Goal: Check status: Check status

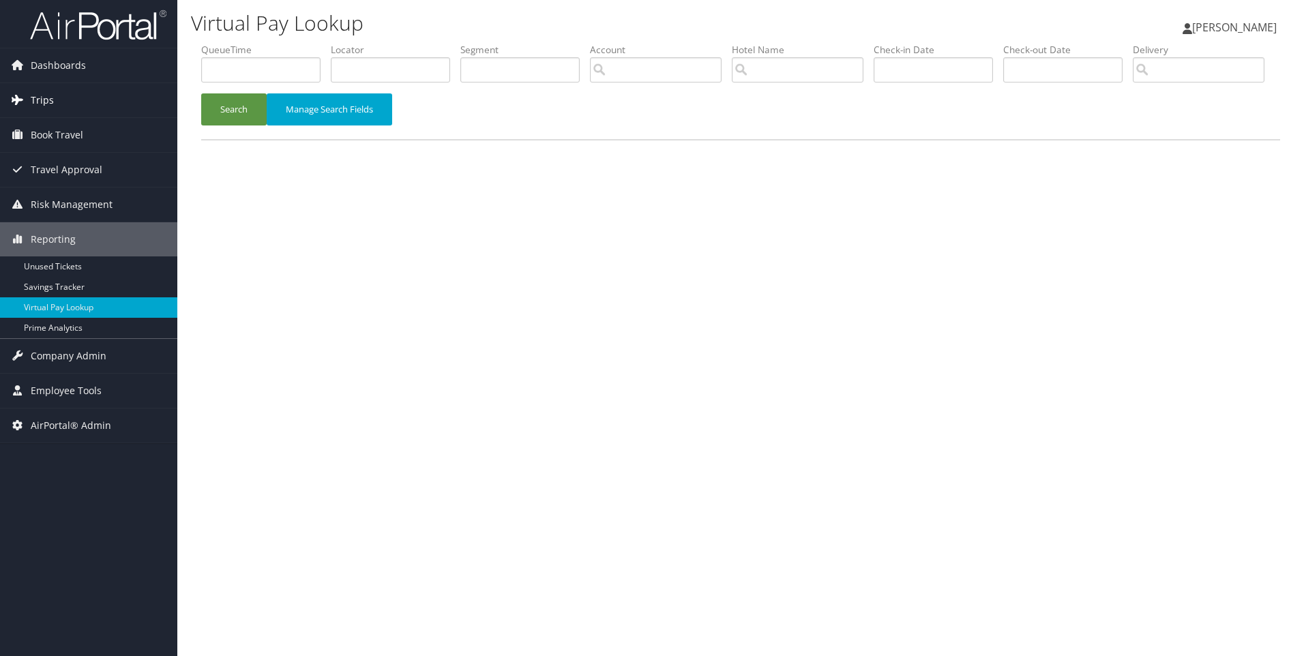
click at [83, 100] on link "Trips" at bounding box center [88, 100] width 177 height 34
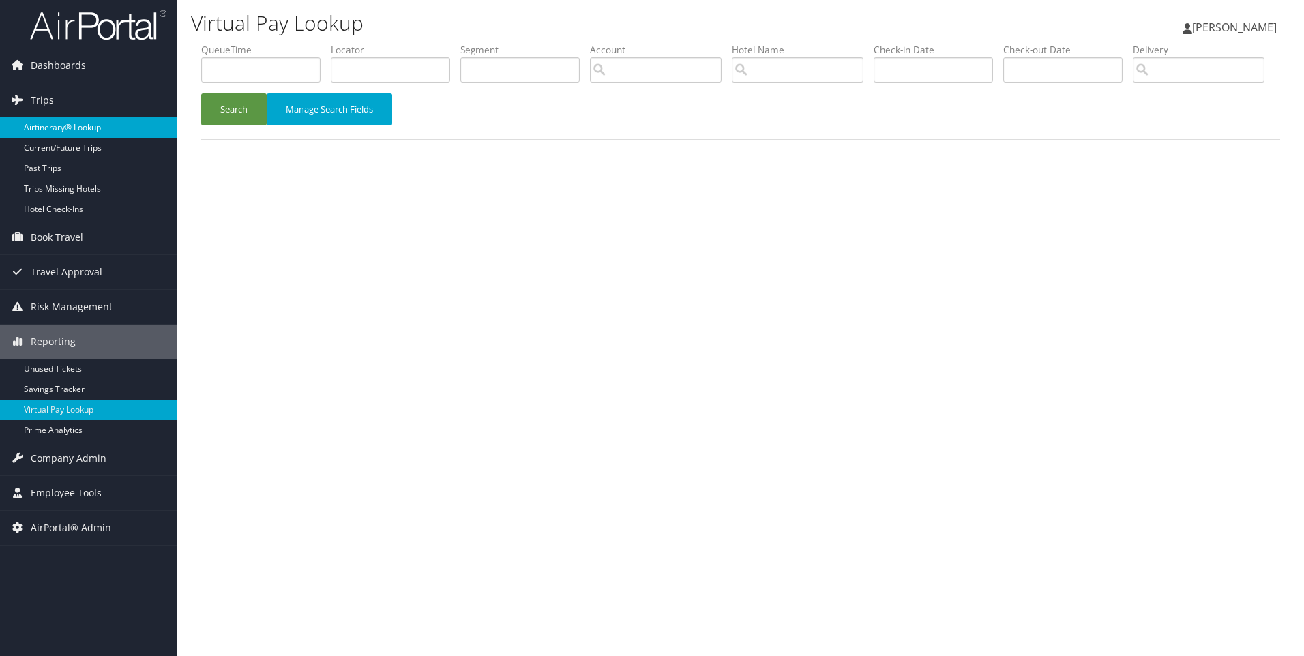
click at [83, 132] on link "Airtinerary® Lookup" at bounding box center [88, 127] width 177 height 20
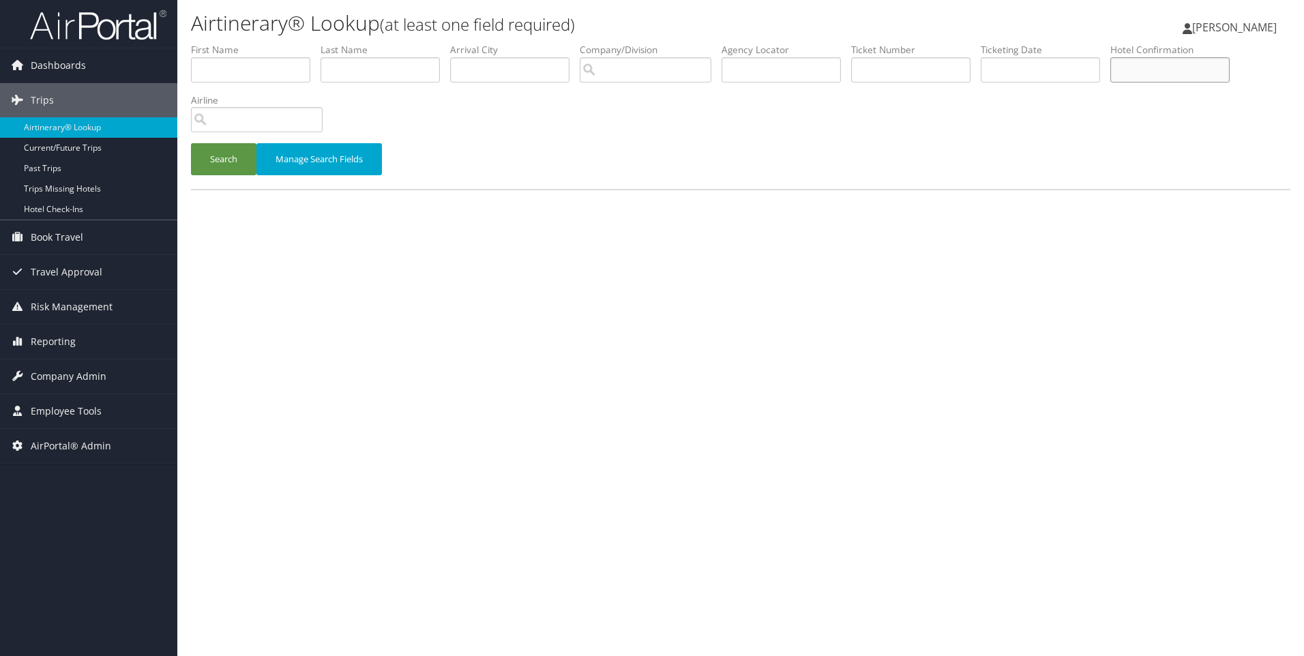
click at [1149, 68] on input "text" at bounding box center [1169, 69] width 119 height 25
type input "46595150"
click at [249, 157] on button "Search" at bounding box center [223, 159] width 65 height 32
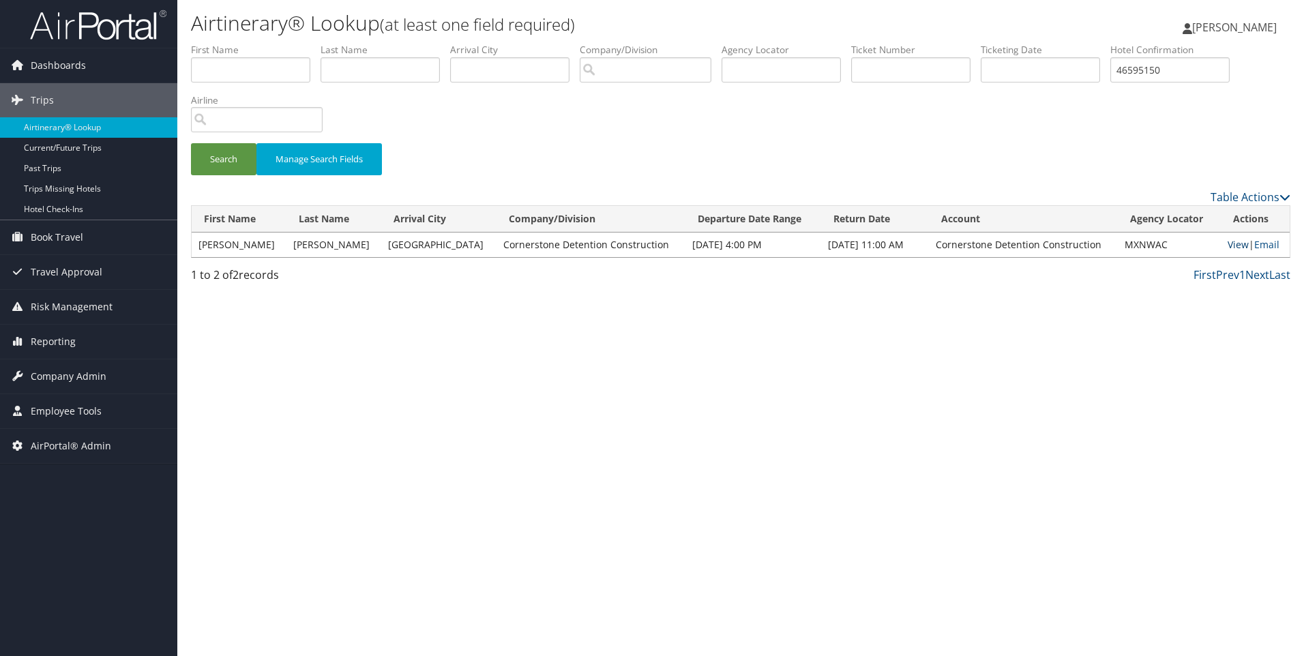
click at [1227, 247] on link "View" at bounding box center [1237, 244] width 21 height 13
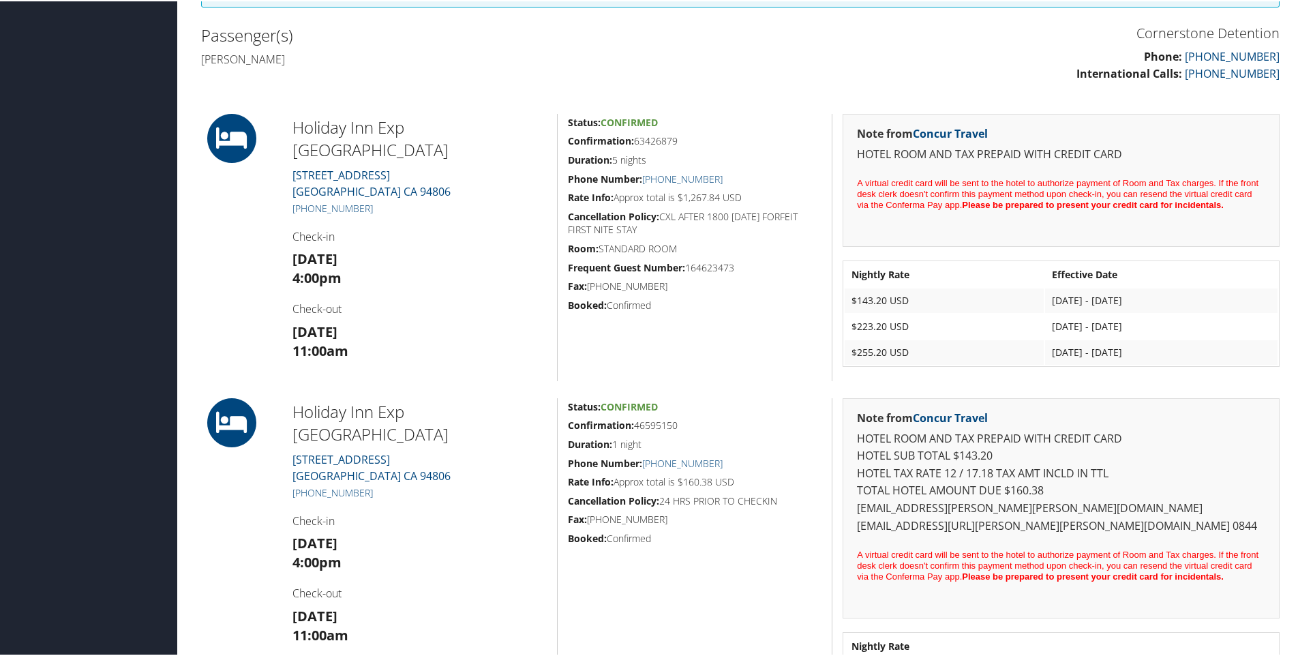
scroll to position [380, 0]
